Goal: Task Accomplishment & Management: Use online tool/utility

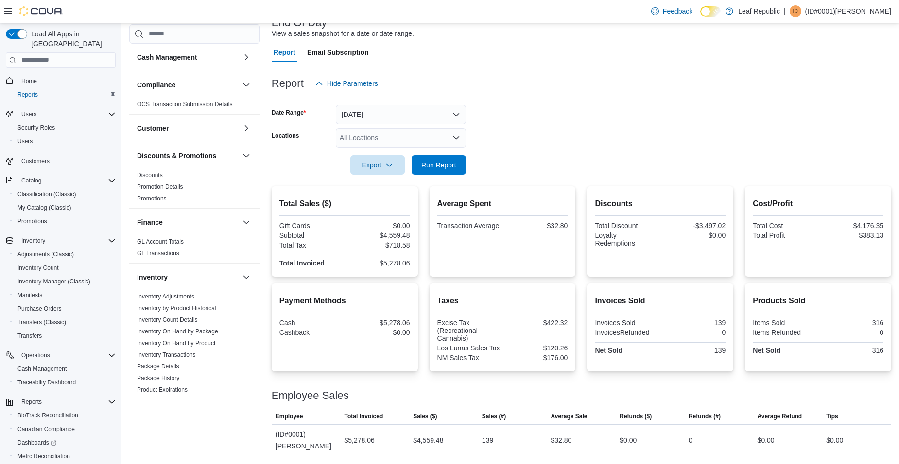
scroll to position [243, 0]
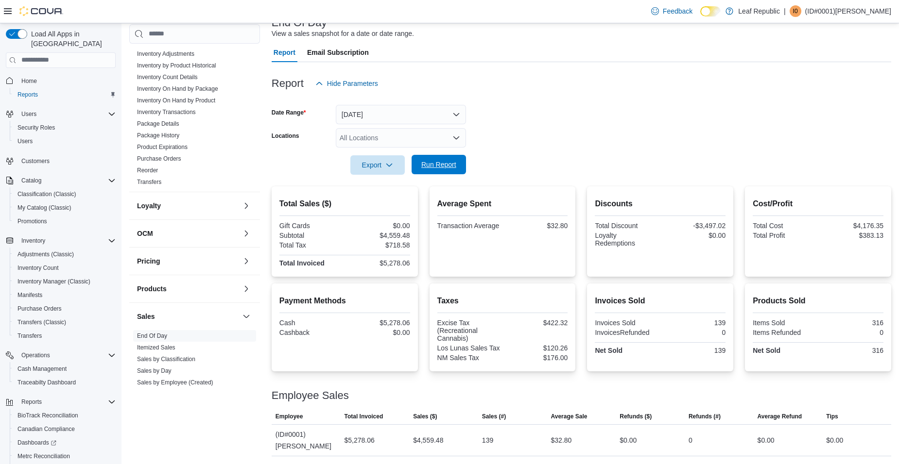
click at [446, 167] on span "Run Report" at bounding box center [438, 165] width 35 height 10
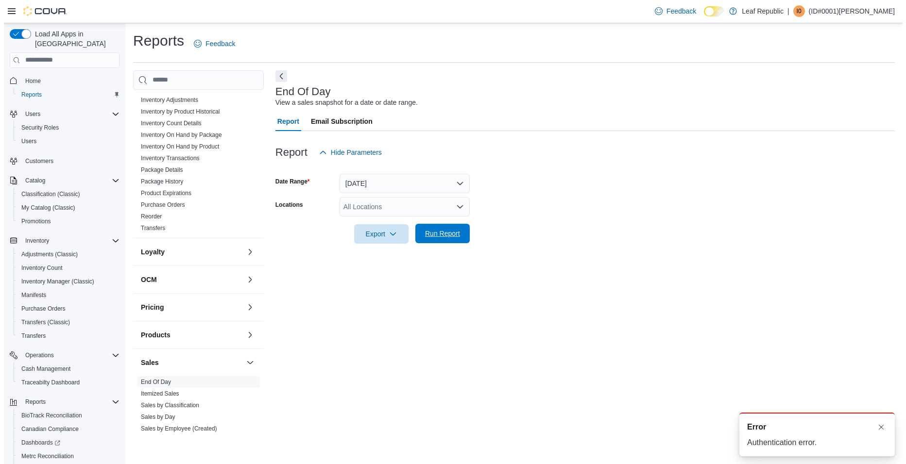
scroll to position [0, 0]
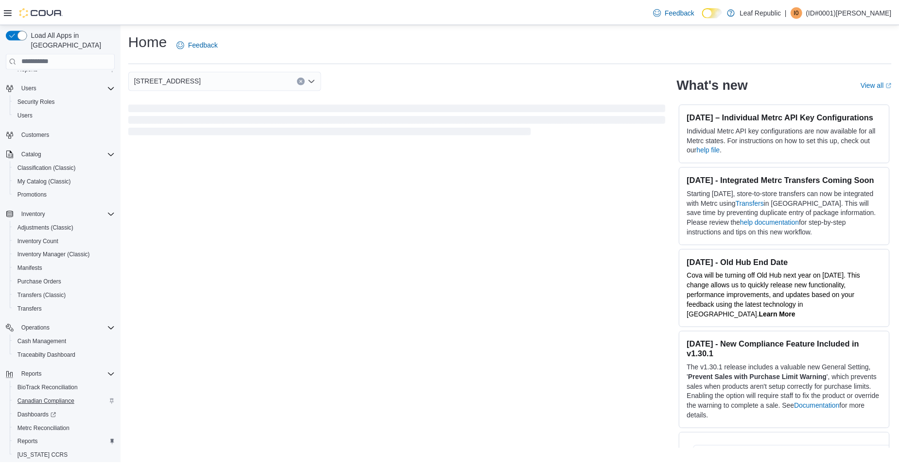
scroll to position [53, 0]
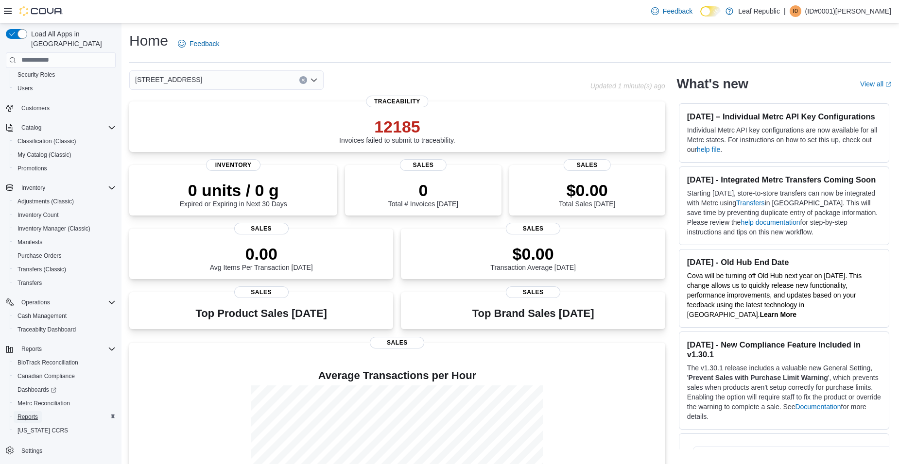
click at [32, 413] on span "Reports" at bounding box center [27, 417] width 20 height 8
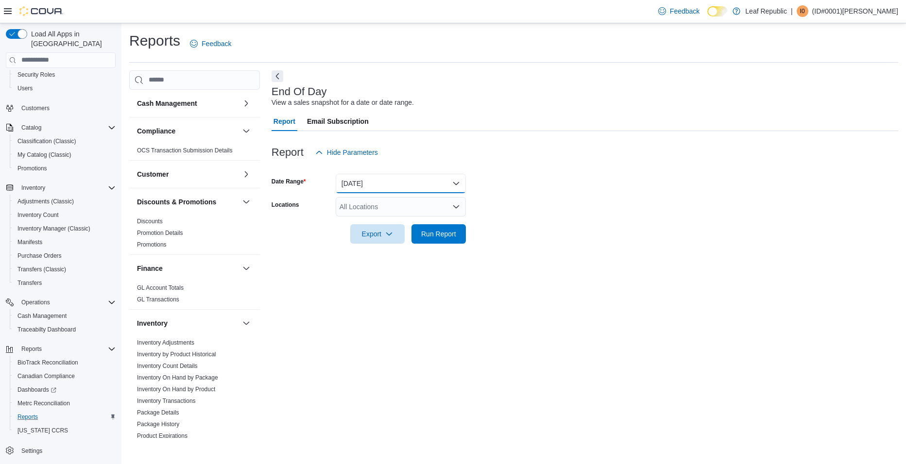
click at [454, 182] on button "[DATE]" at bounding box center [401, 183] width 130 height 19
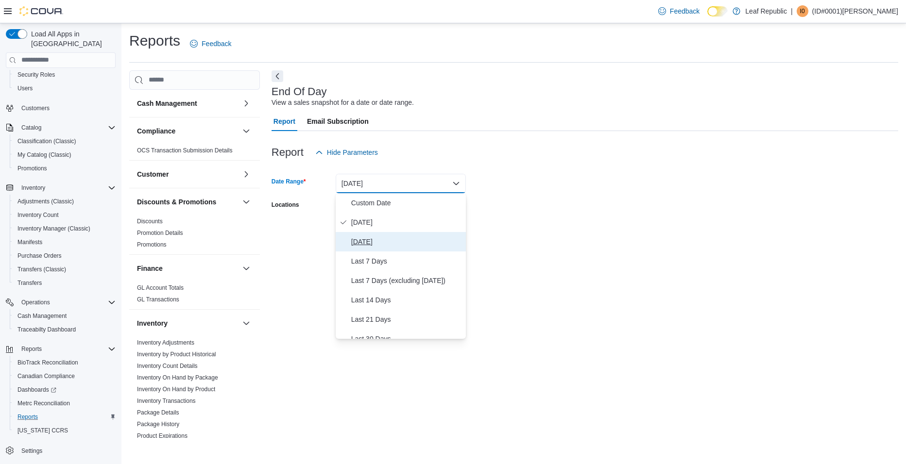
click at [374, 243] on span "Yesterday" at bounding box center [406, 242] width 111 height 12
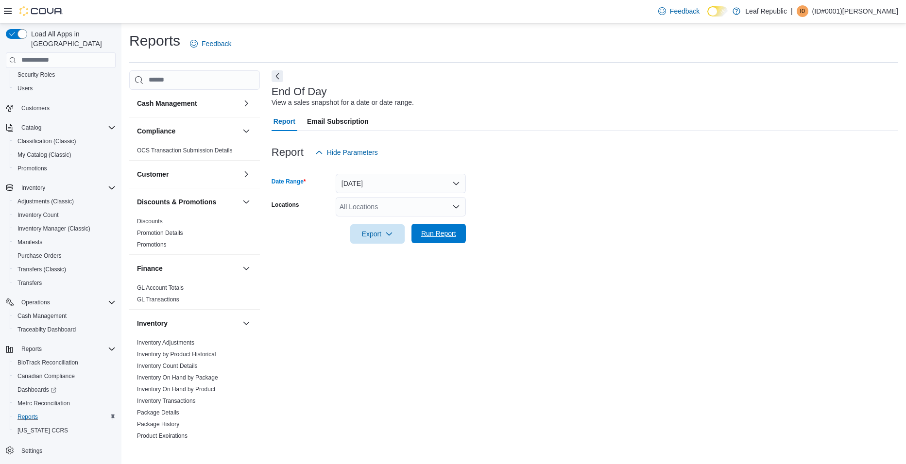
click at [437, 234] on span "Run Report" at bounding box center [438, 234] width 35 height 10
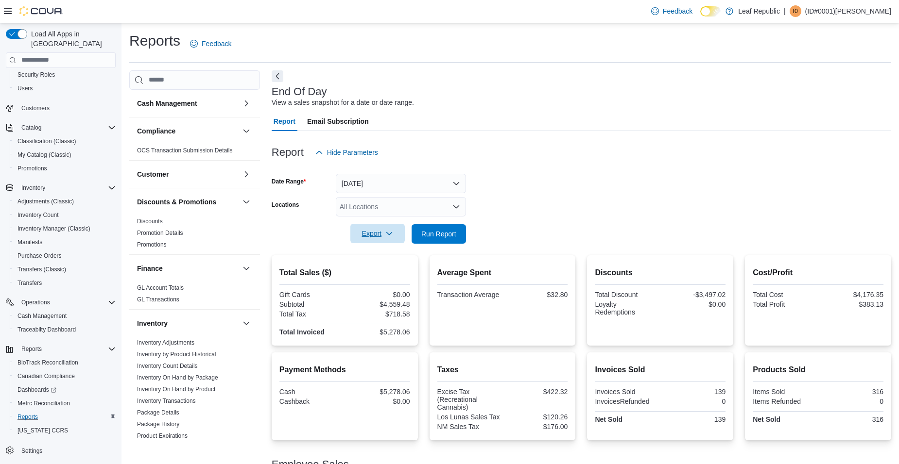
click at [384, 235] on span "Export" at bounding box center [377, 233] width 43 height 19
click at [386, 273] on span "Export to Pdf" at bounding box center [379, 273] width 44 height 8
